Goal: Task Accomplishment & Management: Manage account settings

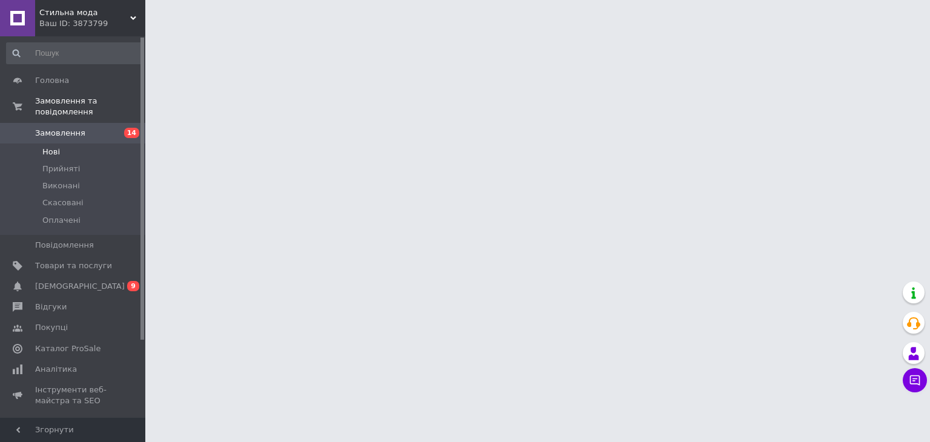
click at [106, 143] on li "Нові" at bounding box center [74, 151] width 149 height 17
click at [108, 129] on link "Замовлення 14" at bounding box center [74, 133] width 149 height 21
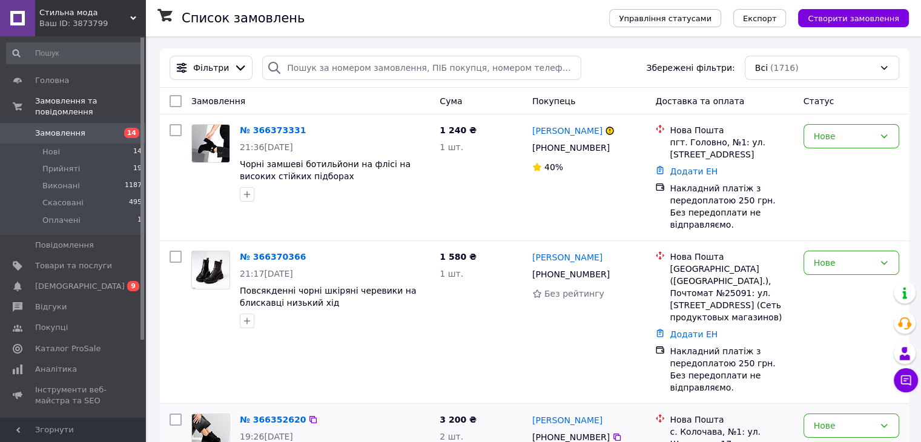
scroll to position [242, 0]
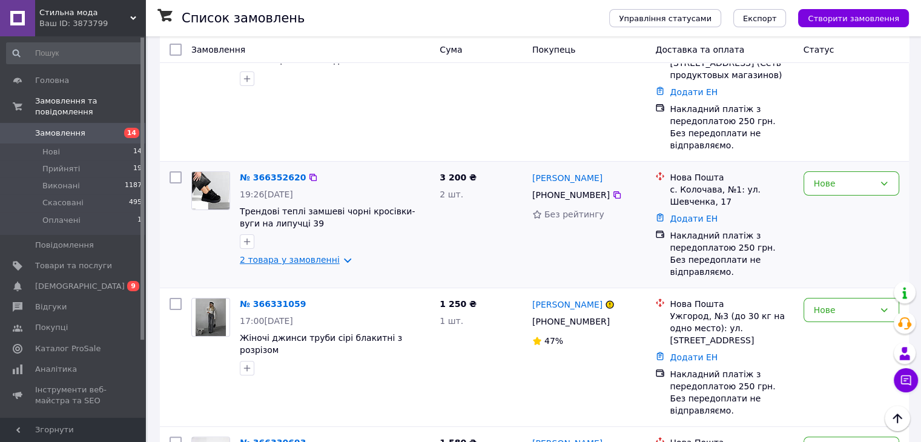
click at [323, 255] on link "2 товара у замовленні" at bounding box center [290, 260] width 100 height 10
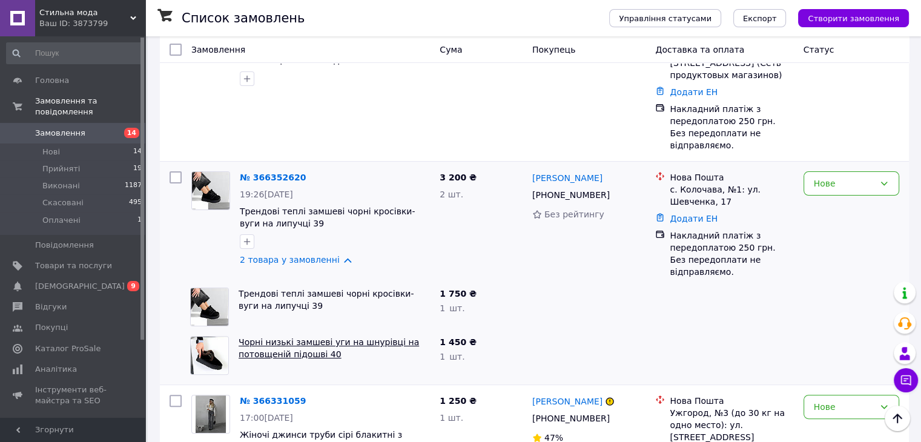
click at [303, 337] on link "Чорні низькі замшеві уги на шнурівці на потовщеній підошві 40" at bounding box center [328, 348] width 180 height 22
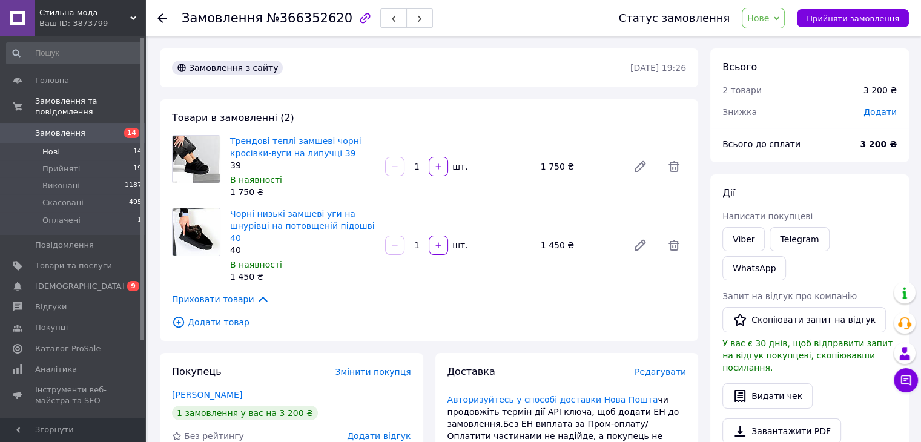
click at [73, 143] on li "Нові 14" at bounding box center [74, 151] width 149 height 17
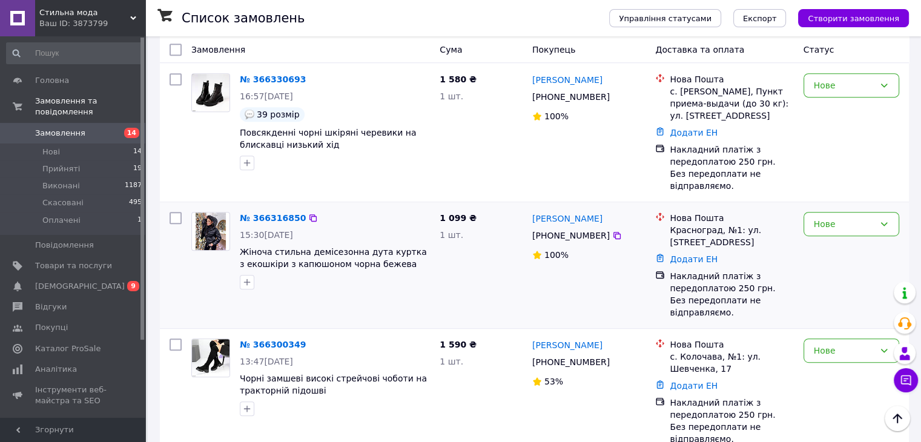
scroll to position [666, 0]
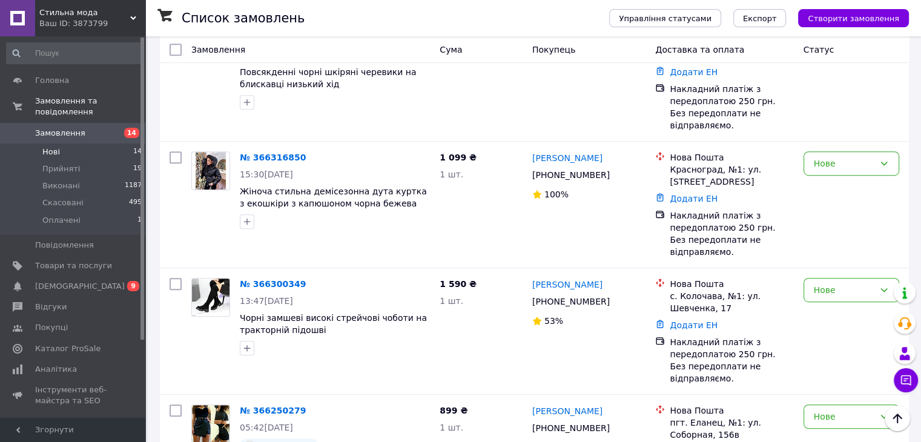
click at [97, 143] on li "Нові 14" at bounding box center [74, 151] width 149 height 17
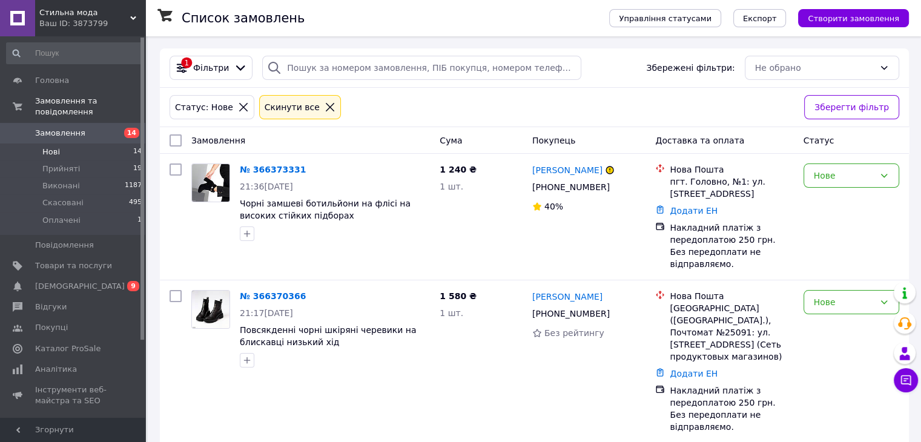
click at [82, 18] on div "Ваш ID: 3873799" at bounding box center [92, 23] width 106 height 11
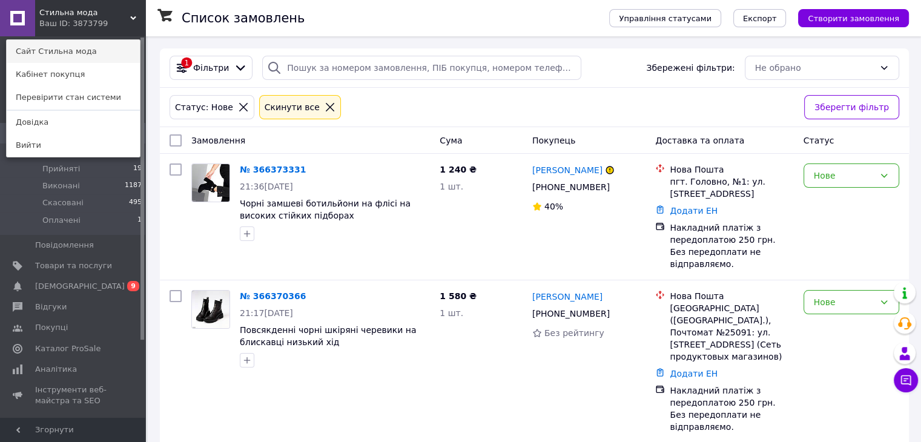
click at [74, 47] on link "Сайт Стильна мода" at bounding box center [73, 51] width 133 height 23
